Goal: Transaction & Acquisition: Book appointment/travel/reservation

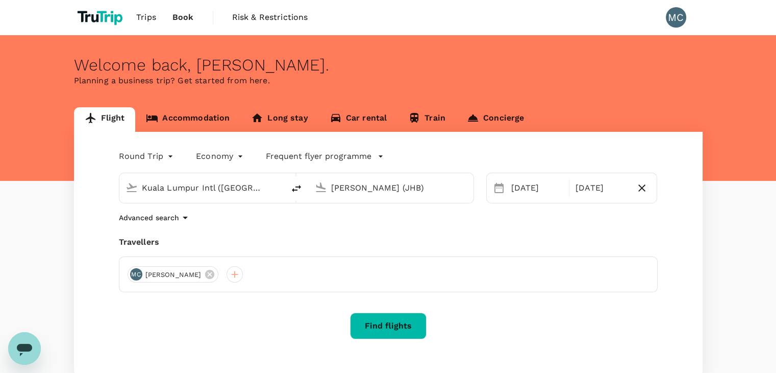
click at [182, 200] on div "Kuala Lumpur Intl ([GEOGRAPHIC_DATA])" at bounding box center [201, 188] width 165 height 30
click at [188, 189] on input "Kuala Lumpur Intl ([GEOGRAPHIC_DATA])" at bounding box center [202, 188] width 121 height 16
drag, startPoint x: 159, startPoint y: 144, endPoint x: 162, endPoint y: 155, distance: 11.1
click at [159, 145] on div "Round Trip roundtrip" at bounding box center [137, 154] width 78 height 20
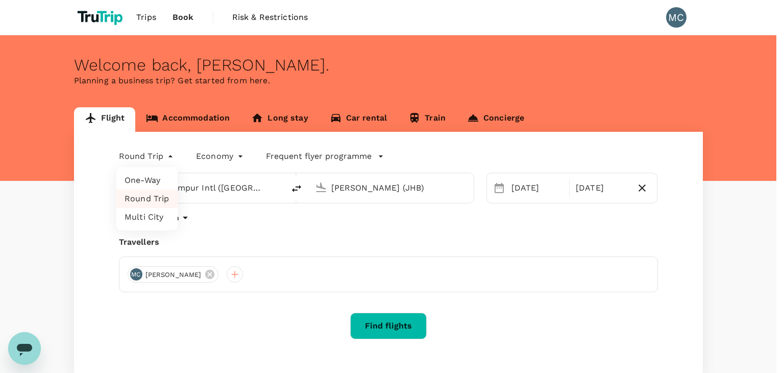
click at [162, 155] on body "Trips Book Risk & Restrictions MC Welcome back , [PERSON_NAME] . Planning a bus…" at bounding box center [392, 220] width 784 height 440
click at [159, 186] on li "One-Way" at bounding box center [146, 180] width 61 height 18
type input "oneway"
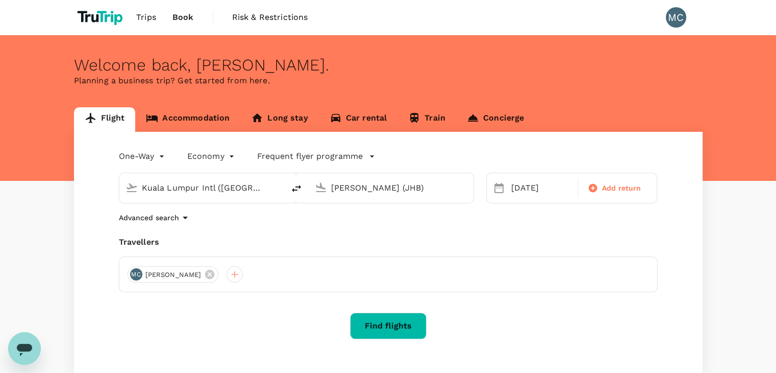
click at [194, 193] on input "Kuala Lumpur Intl ([GEOGRAPHIC_DATA])" at bounding box center [202, 188] width 121 height 16
click at [185, 189] on input "Kuala Lumpur Intl ([GEOGRAPHIC_DATA])" at bounding box center [202, 188] width 121 height 16
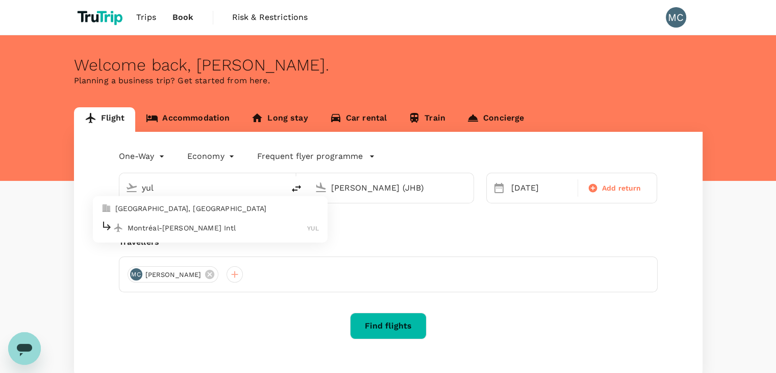
click at [180, 229] on p "Montréal-[PERSON_NAME] Intl" at bounding box center [218, 227] width 180 height 10
type input "Montréal-[PERSON_NAME] Intl (YUL)"
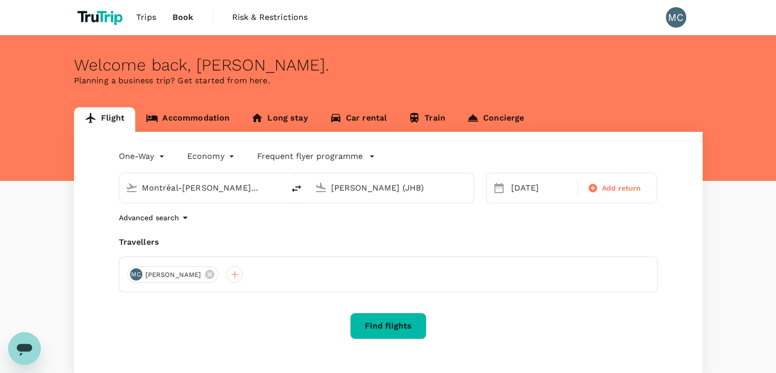
click at [363, 190] on input "[PERSON_NAME] (JHB)" at bounding box center [391, 188] width 121 height 16
click at [382, 226] on p "Thunder Bay" at bounding box center [407, 227] width 180 height 10
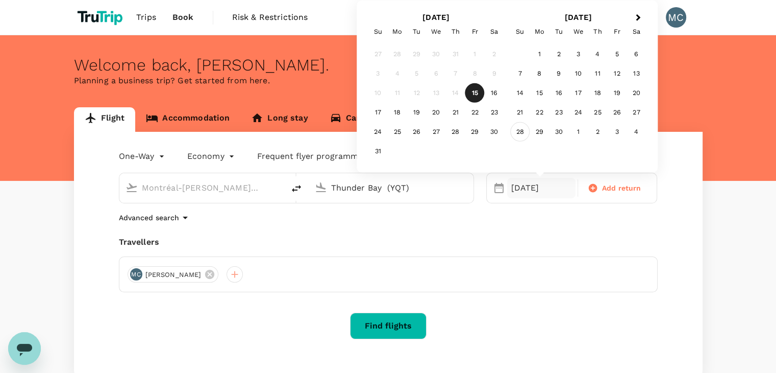
type input "Thunder Bay (YQT)"
click at [522, 129] on div "28" at bounding box center [519, 131] width 19 height 19
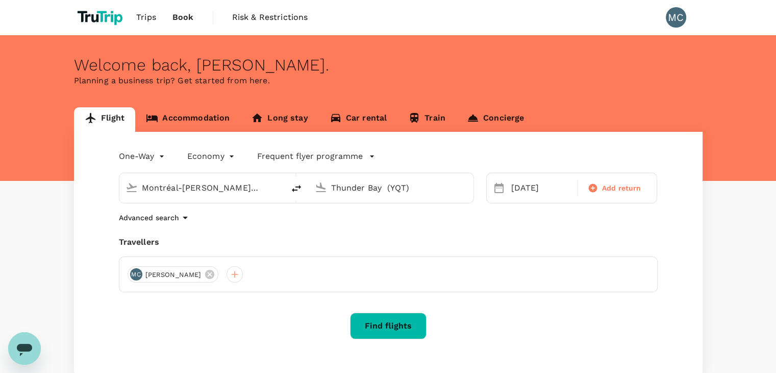
click at [402, 320] on button "Find flights" at bounding box center [388, 325] width 77 height 27
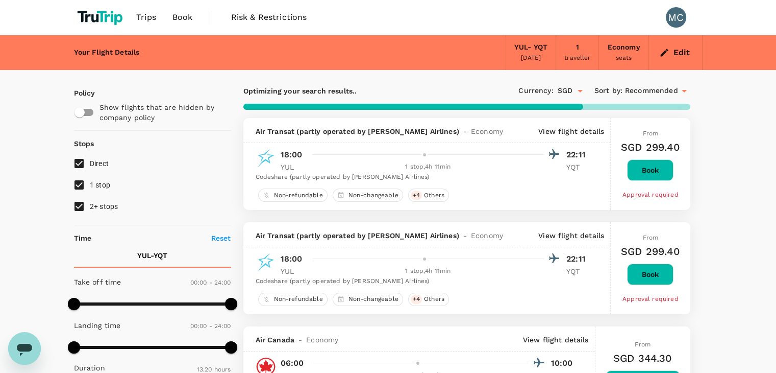
type input "866"
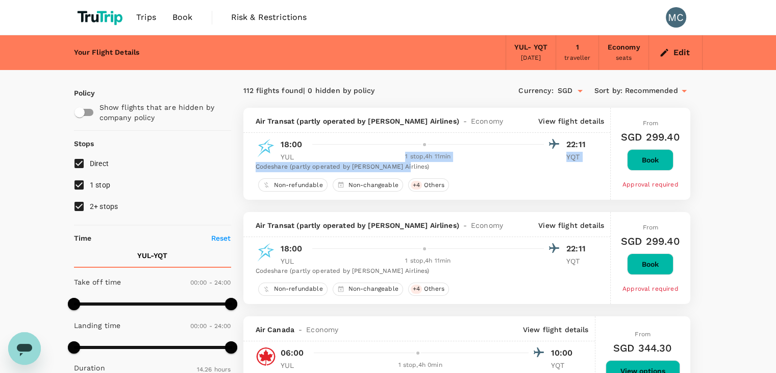
drag, startPoint x: 403, startPoint y: 162, endPoint x: 449, endPoint y: 168, distance: 45.8
click at [446, 168] on div "18:00 22:11 YUL 1 stop , 4h 11min YQT Codeshare (partly operated by [PERSON_NAM…" at bounding box center [424, 154] width 337 height 35
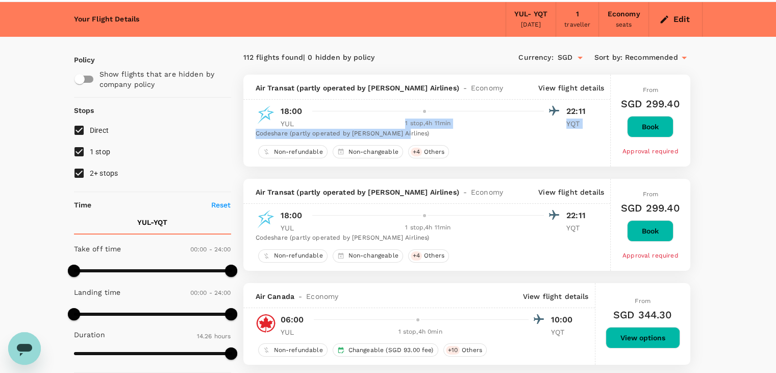
scroll to position [51, 0]
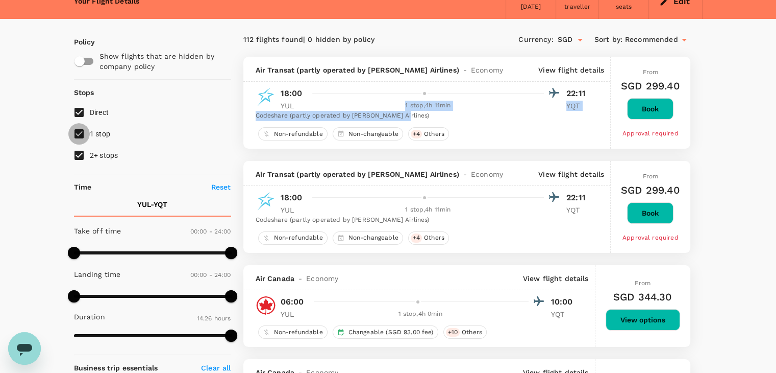
click at [81, 130] on input "1 stop" at bounding box center [78, 133] width 21 height 21
checkbox input "false"
click at [77, 154] on input "2+ stops" at bounding box center [78, 154] width 21 height 21
checkbox input "false"
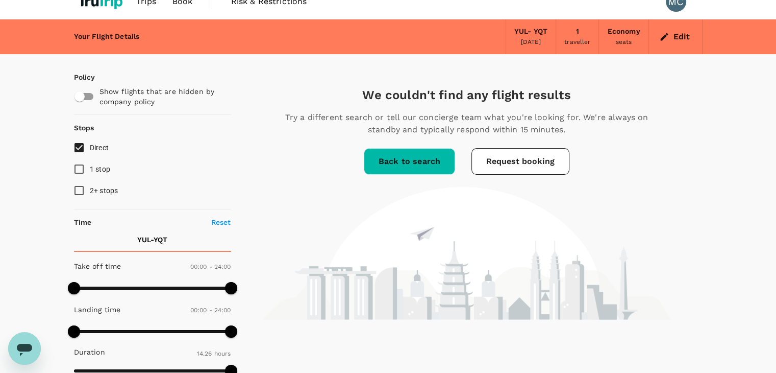
scroll to position [0, 0]
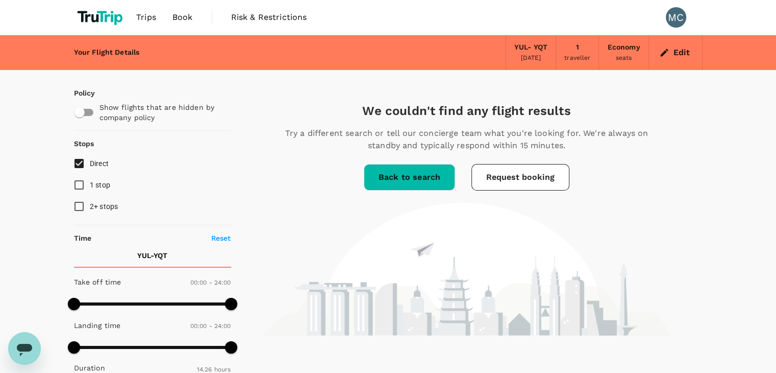
click at [407, 175] on link "Back to search" at bounding box center [409, 177] width 91 height 27
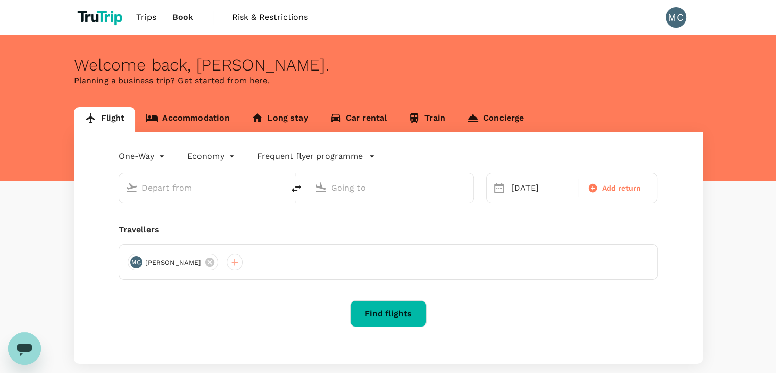
type input "Montréal-[PERSON_NAME] Intl (YUL)"
type input "Thunder Bay (YQT)"
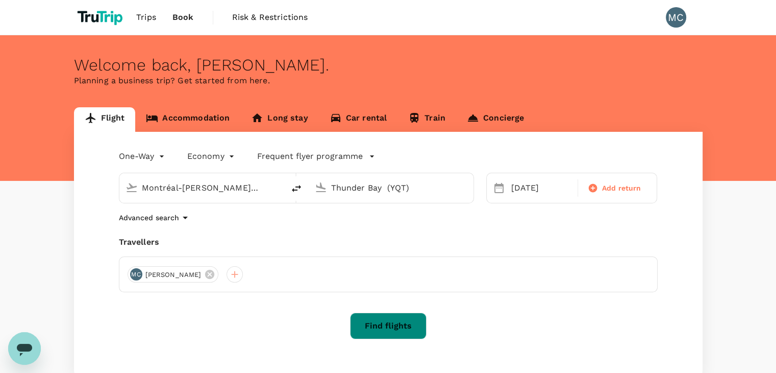
drag, startPoint x: 382, startPoint y: 315, endPoint x: 388, endPoint y: 311, distance: 7.1
click at [382, 314] on button "Find flights" at bounding box center [388, 325] width 77 height 27
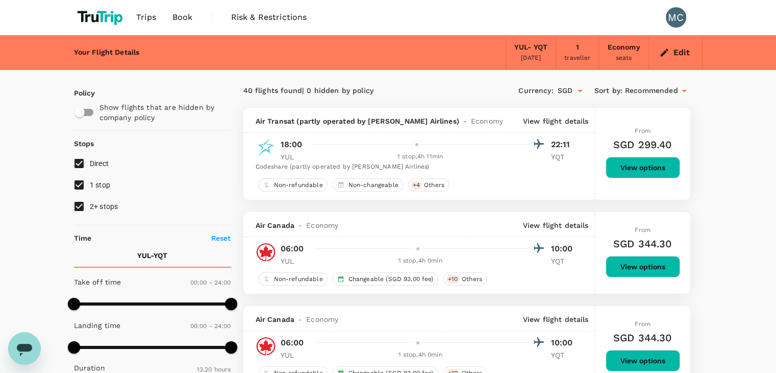
click at [555, 117] on p "View flight details" at bounding box center [556, 121] width 66 height 10
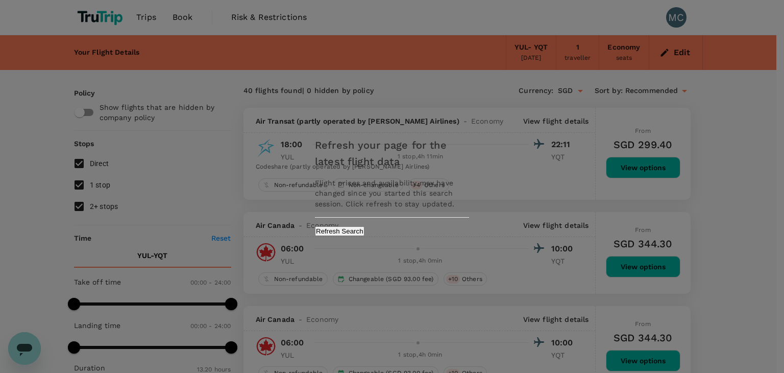
click at [364, 229] on button "Refresh Search" at bounding box center [340, 231] width 50 height 10
click at [700, 57] on div "Refresh your page for the latest flight data Flight prices and availability may…" at bounding box center [392, 186] width 784 height 373
click at [687, 56] on div "Refresh your page for the latest flight data Flight prices and availability may…" at bounding box center [392, 186] width 784 height 373
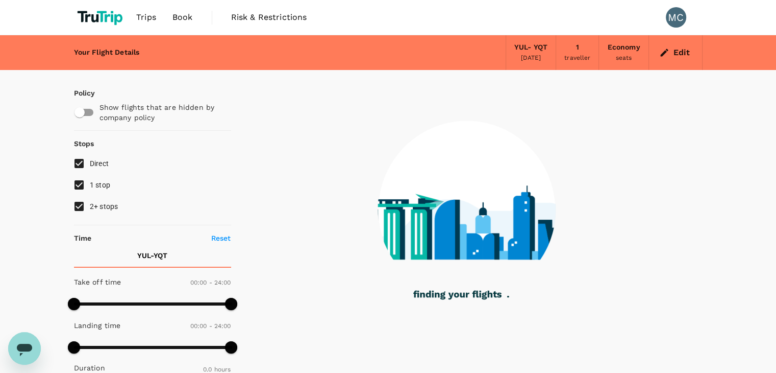
click at [665, 64] on div "Edit" at bounding box center [676, 52] width 54 height 35
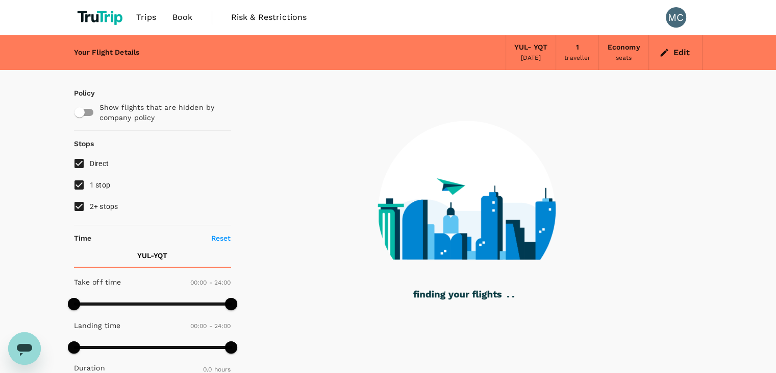
click at [665, 59] on button "Edit" at bounding box center [675, 52] width 37 height 16
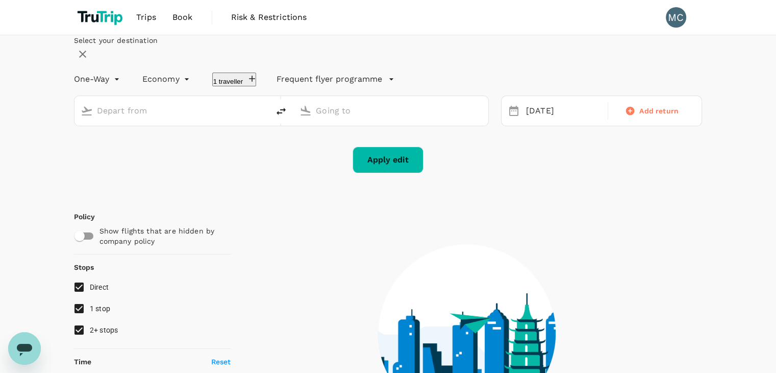
type input "Montréal-[PERSON_NAME] Intl (YUL)"
type input "Thunder Bay (YQT)"
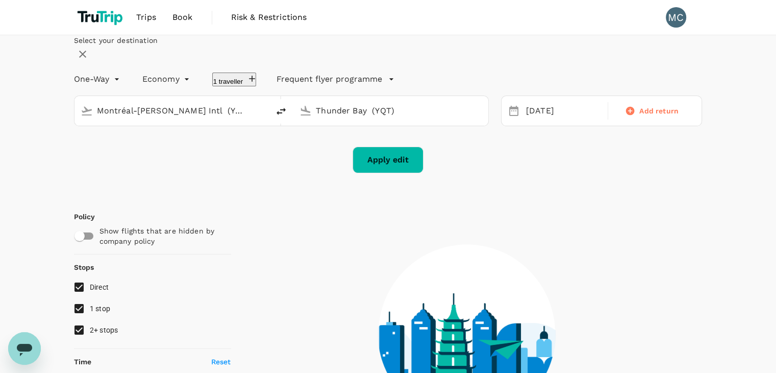
click at [237, 118] on input "Montréal-[PERSON_NAME] Intl (YUL)" at bounding box center [172, 111] width 151 height 16
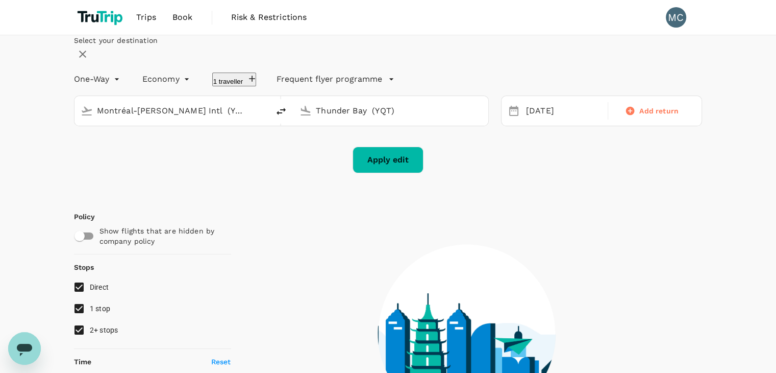
click at [237, 118] on input "Montréal-[PERSON_NAME] Intl (YUL)" at bounding box center [172, 111] width 151 height 16
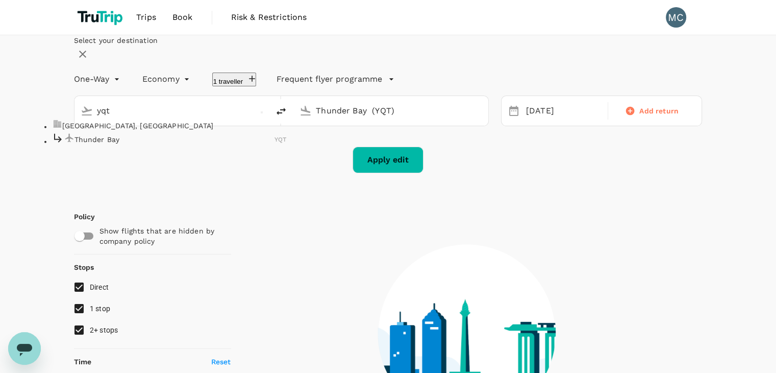
click at [172, 144] on p "Thunder Bay" at bounding box center [175, 139] width 201 height 10
type input "Thunder Bay (YQT)"
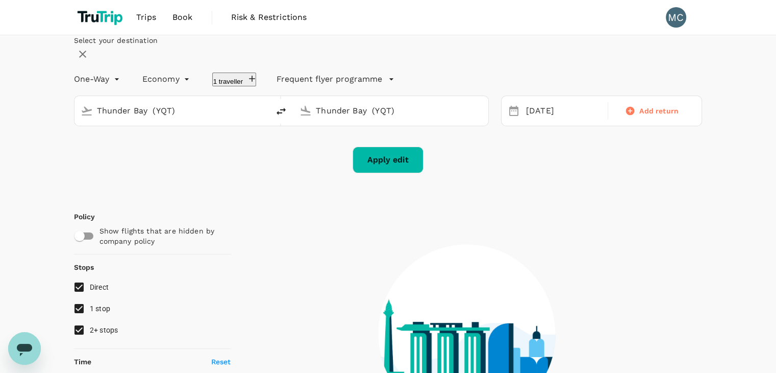
drag, startPoint x: 410, startPoint y: 147, endPoint x: 312, endPoint y: 139, distance: 98.4
click at [312, 119] on div "Thunder Bay (YQT)" at bounding box center [388, 108] width 187 height 21
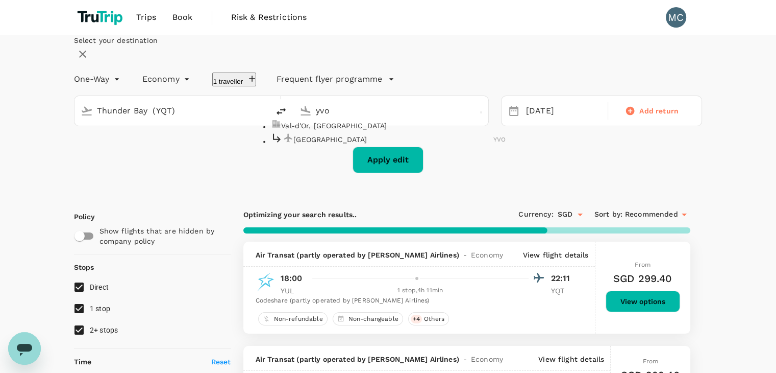
click at [352, 144] on p "Val-d'Or Airport" at bounding box center [393, 139] width 200 height 10
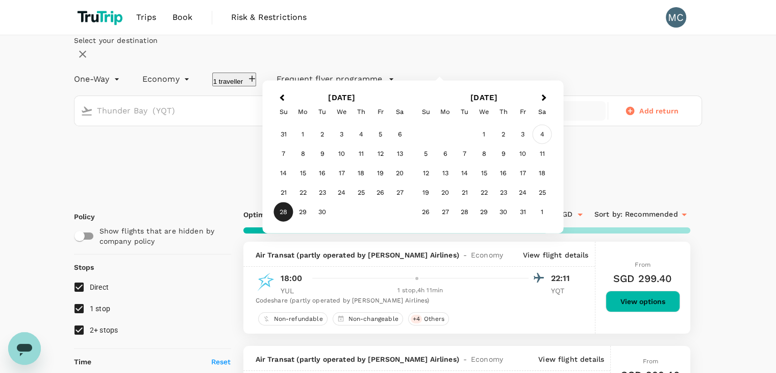
type input "Val-d'Or Airport (YVO)"
click at [552, 144] on div "4" at bounding box center [542, 134] width 19 height 19
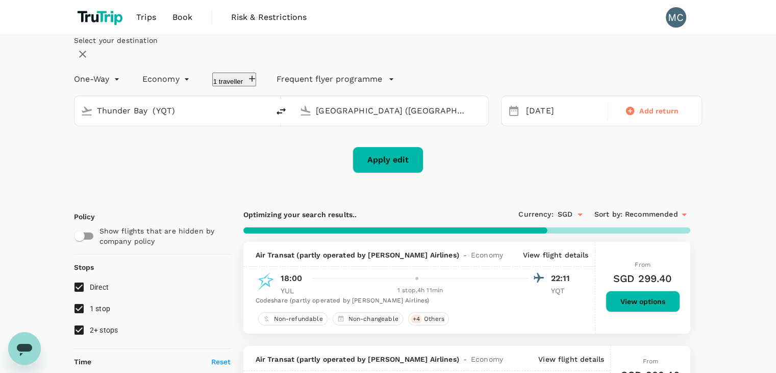
drag, startPoint x: 384, startPoint y: 169, endPoint x: 377, endPoint y: 184, distance: 16.2
click at [377, 173] on div "One-Way oneway Economy economy 1 traveller Frequent flyer programme Thunder Bay…" at bounding box center [388, 120] width 629 height 106
click at [377, 173] on button "Apply edit" at bounding box center [388, 159] width 71 height 27
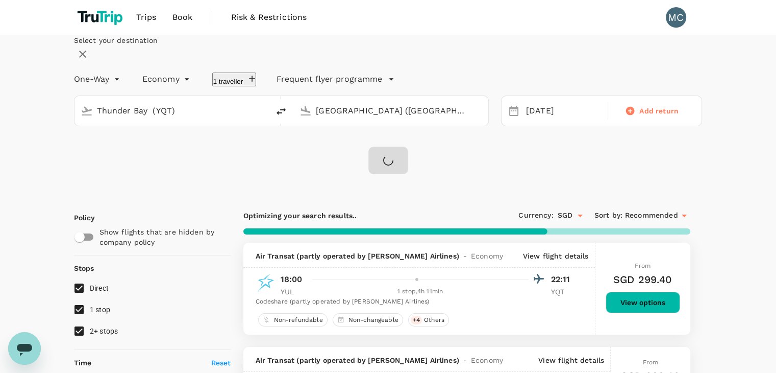
checkbox input "false"
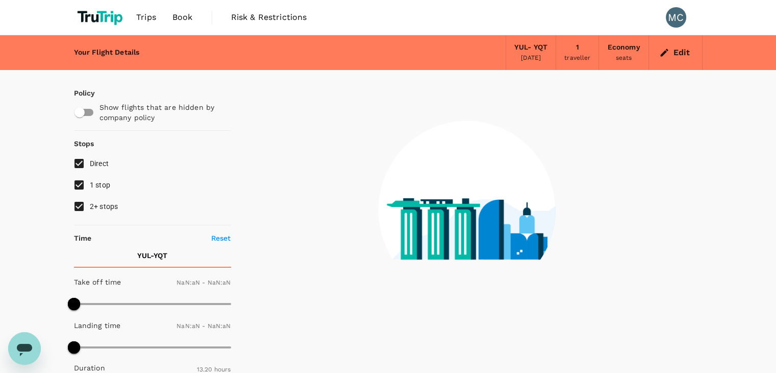
type input "1440"
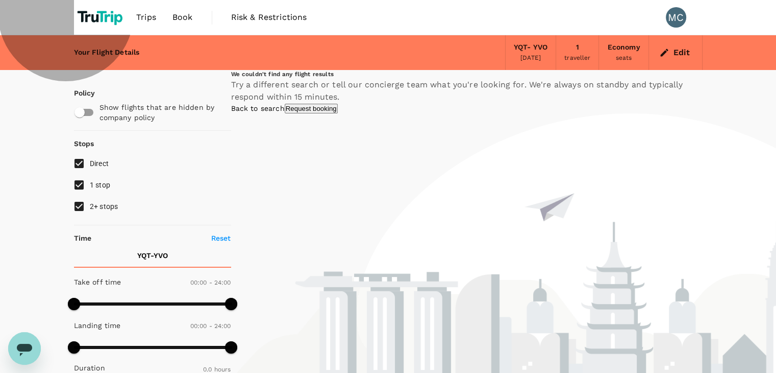
click at [285, 112] on link "Back to search" at bounding box center [258, 108] width 54 height 8
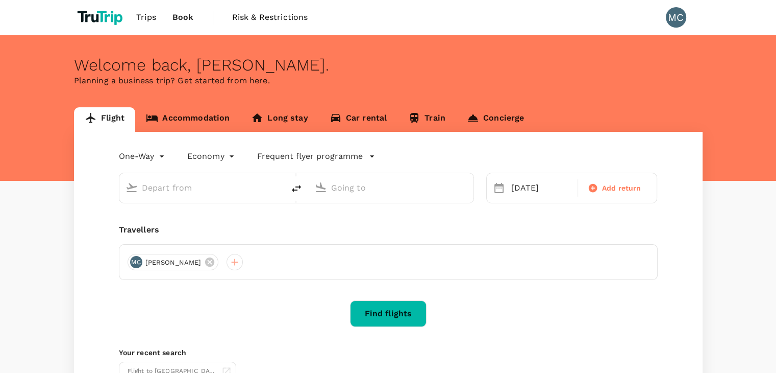
type input "Thunder Bay (YQT)"
type input "Val-d'Or Airport (YVO)"
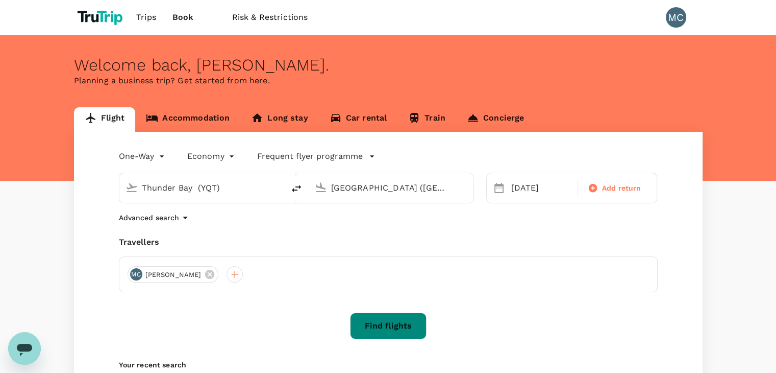
click at [408, 325] on button "Find flights" at bounding box center [388, 325] width 77 height 27
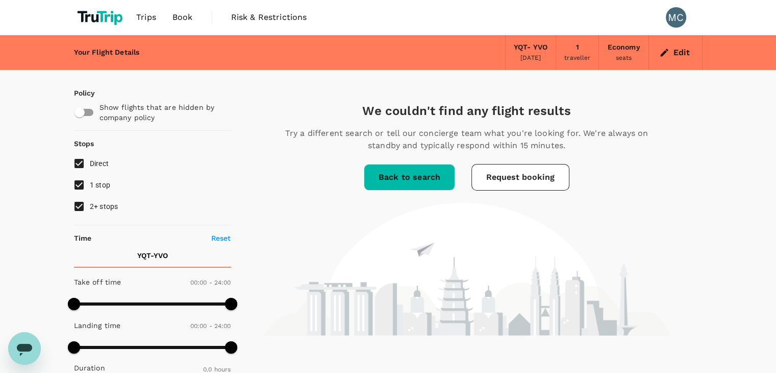
click at [668, 59] on button "Edit" at bounding box center [675, 52] width 37 height 16
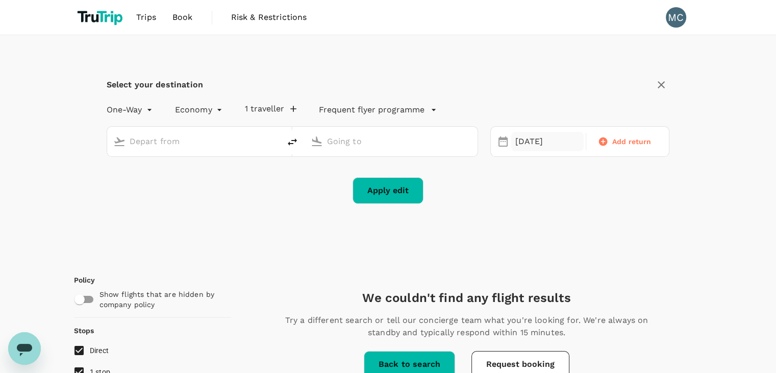
click at [528, 143] on div "04 Oct" at bounding box center [547, 142] width 72 height 20
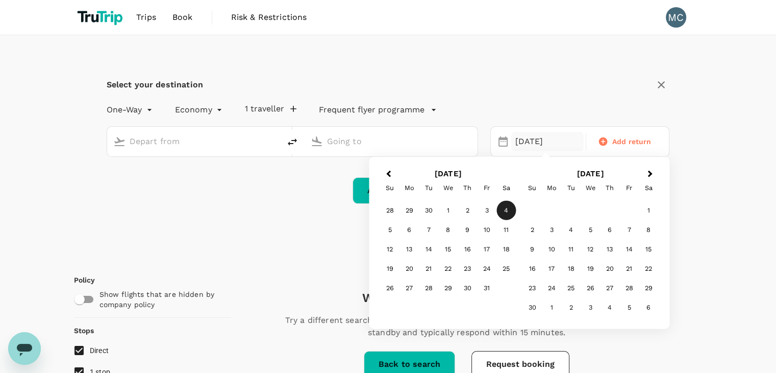
type input "Thunder Bay (YQT)"
type input "Val-d'Or Airport (YVO)"
click at [393, 230] on div "5" at bounding box center [389, 229] width 19 height 19
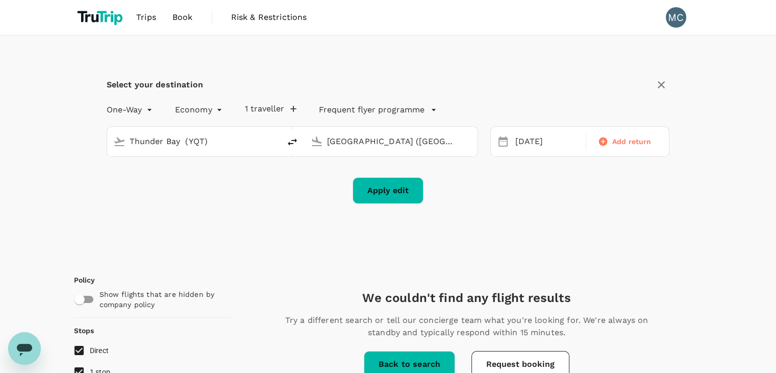
click at [371, 186] on button "Apply edit" at bounding box center [388, 190] width 71 height 27
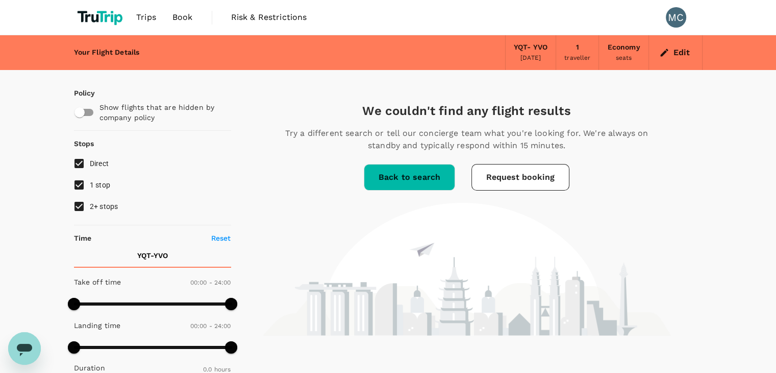
click at [663, 54] on icon "button" at bounding box center [664, 52] width 8 height 8
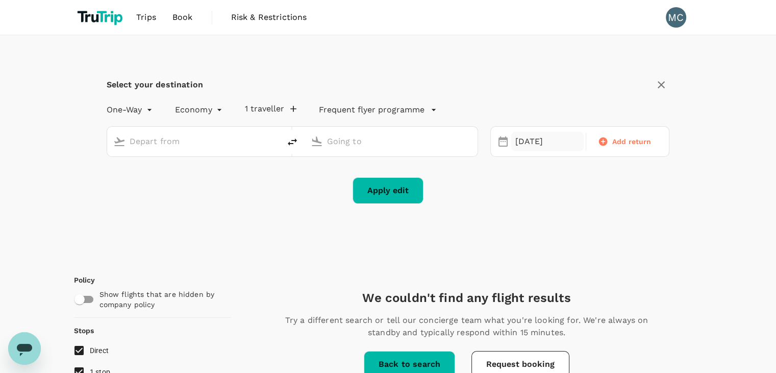
click at [511, 145] on div "05 Oct" at bounding box center [547, 142] width 72 height 20
type input "Thunder Bay (YQT)"
type input "Val-d'Or Airport (YVO)"
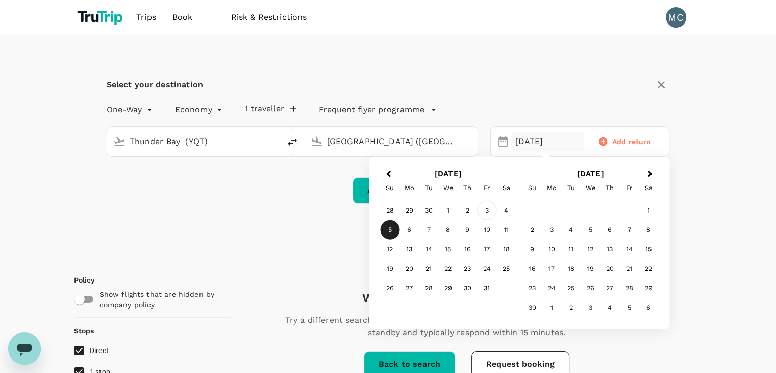
click at [491, 213] on div "3" at bounding box center [486, 210] width 19 height 19
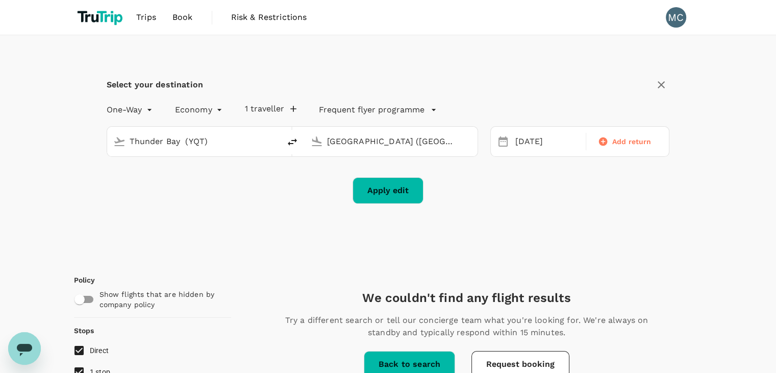
click at [404, 186] on button "Apply edit" at bounding box center [388, 190] width 71 height 27
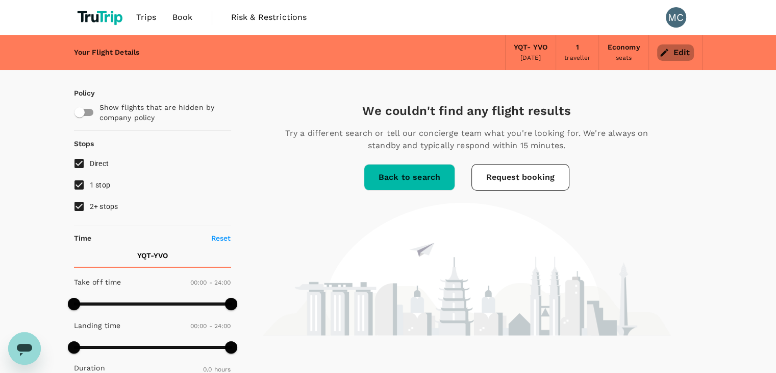
click at [661, 51] on icon "button" at bounding box center [664, 52] width 10 height 10
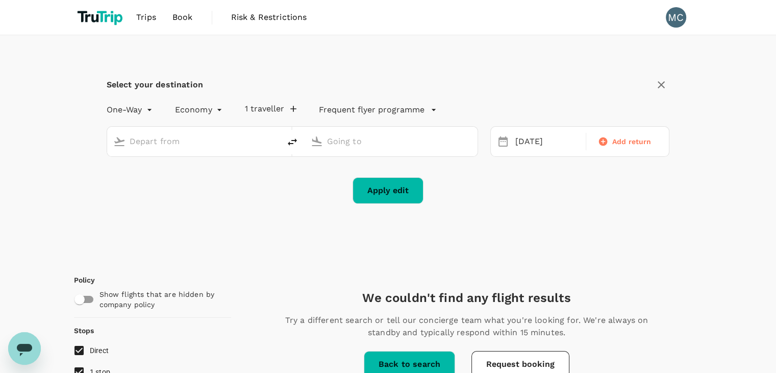
type input "Thunder Bay (YQT)"
type input "Val-d'Or Airport (YVO)"
click at [524, 147] on div "03 Oct" at bounding box center [547, 142] width 72 height 20
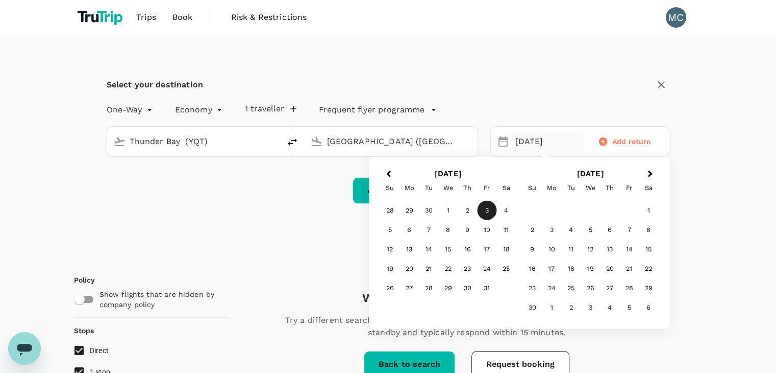
click at [505, 204] on div "4" at bounding box center [506, 210] width 19 height 19
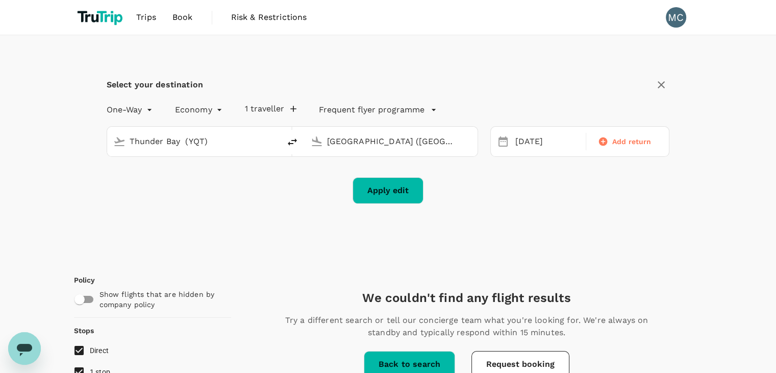
drag, startPoint x: 223, startPoint y: 136, endPoint x: 108, endPoint y: 118, distance: 116.2
click at [108, 118] on div "Thunder Bay (YQT) Val-d'Or Airport (YVO)" at bounding box center [286, 135] width 384 height 43
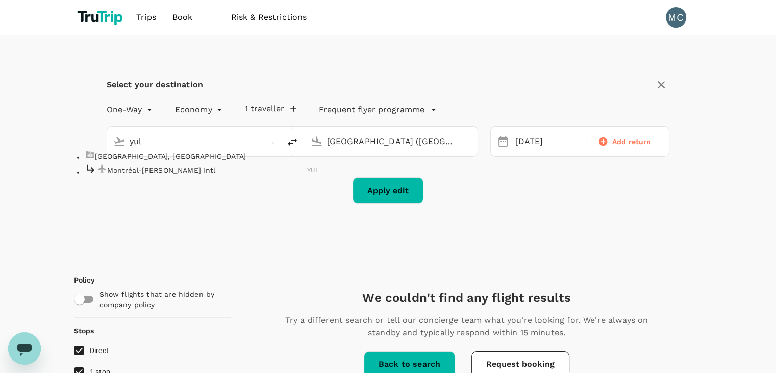
click at [184, 175] on p "Montréal-[PERSON_NAME] Intl" at bounding box center [207, 169] width 201 height 10
type input "Montréal-[PERSON_NAME] Intl (YUL)"
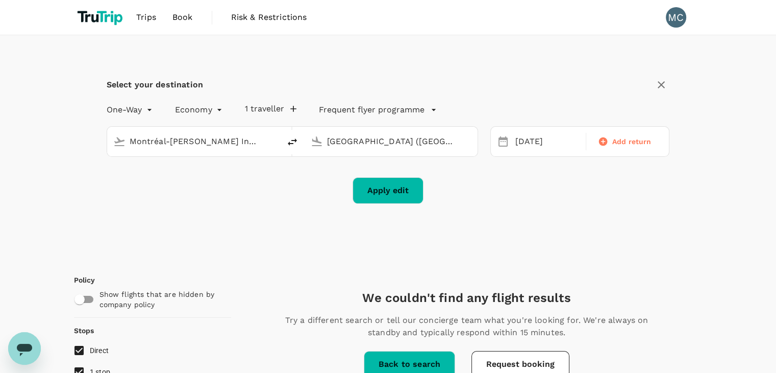
click at [385, 203] on div "Select your destination One-Way oneway Economy economy 1 traveller Frequent fly…" at bounding box center [388, 145] width 629 height 221
click at [384, 199] on button "Apply edit" at bounding box center [388, 190] width 71 height 27
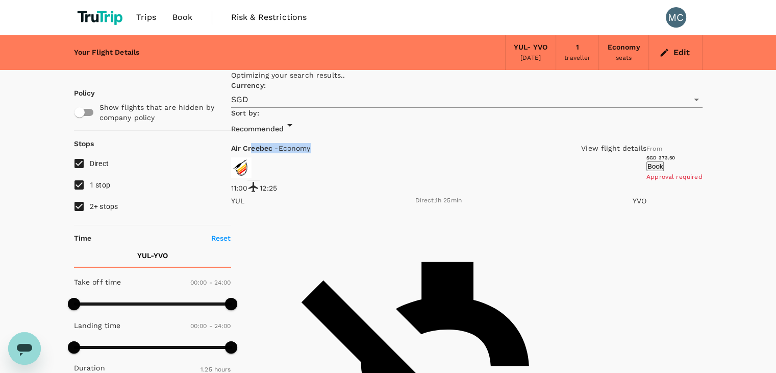
drag, startPoint x: 276, startPoint y: 129, endPoint x: 351, endPoint y: 138, distance: 75.6
click at [346, 143] on div "Air Creebec - Economy View flight details" at bounding box center [438, 148] width 415 height 10
click at [363, 143] on div "Air Creebec - Economy View flight details" at bounding box center [438, 148] width 415 height 10
click at [690, 94] on icon "Open" at bounding box center [696, 99] width 12 height 12
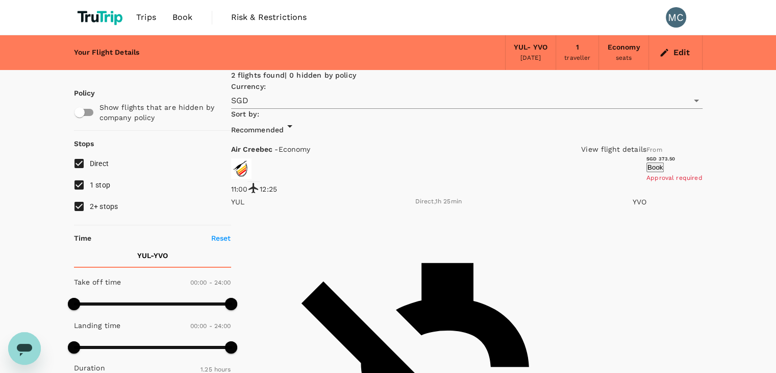
click at [581, 144] on p "View flight details" at bounding box center [613, 149] width 65 height 10
